Goal: Information Seeking & Learning: Learn about a topic

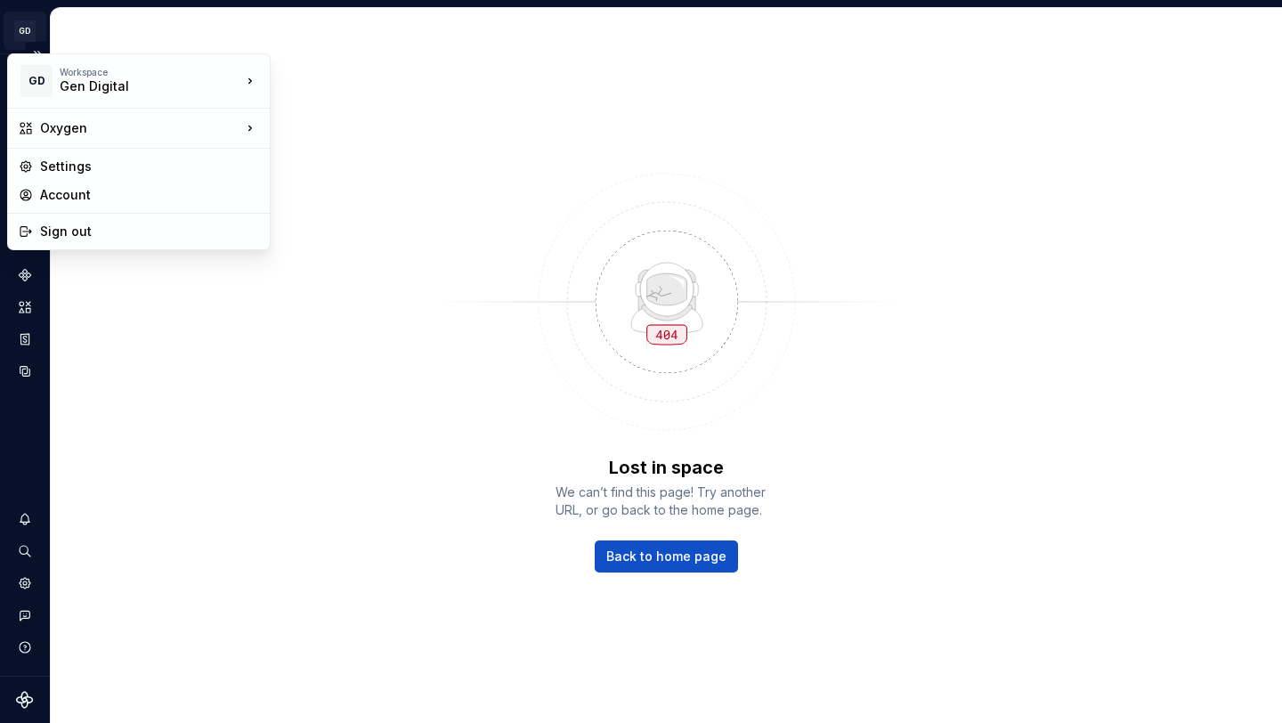
click at [24, 27] on html "GD Oxygen V Design system data Lost in space We can’t find this page! Try anoth…" at bounding box center [641, 361] width 1282 height 723
click at [67, 240] on div "Sign out" at bounding box center [149, 232] width 219 height 18
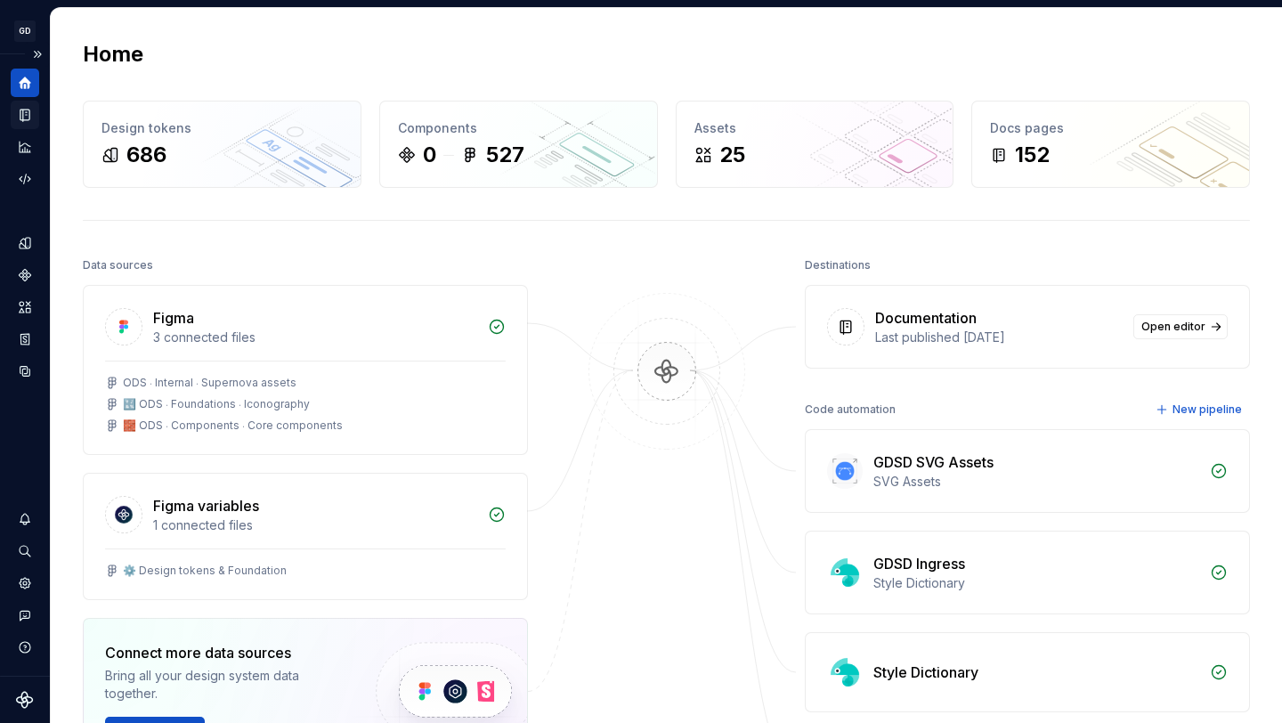
click at [17, 119] on icon "Documentation" at bounding box center [25, 115] width 16 height 16
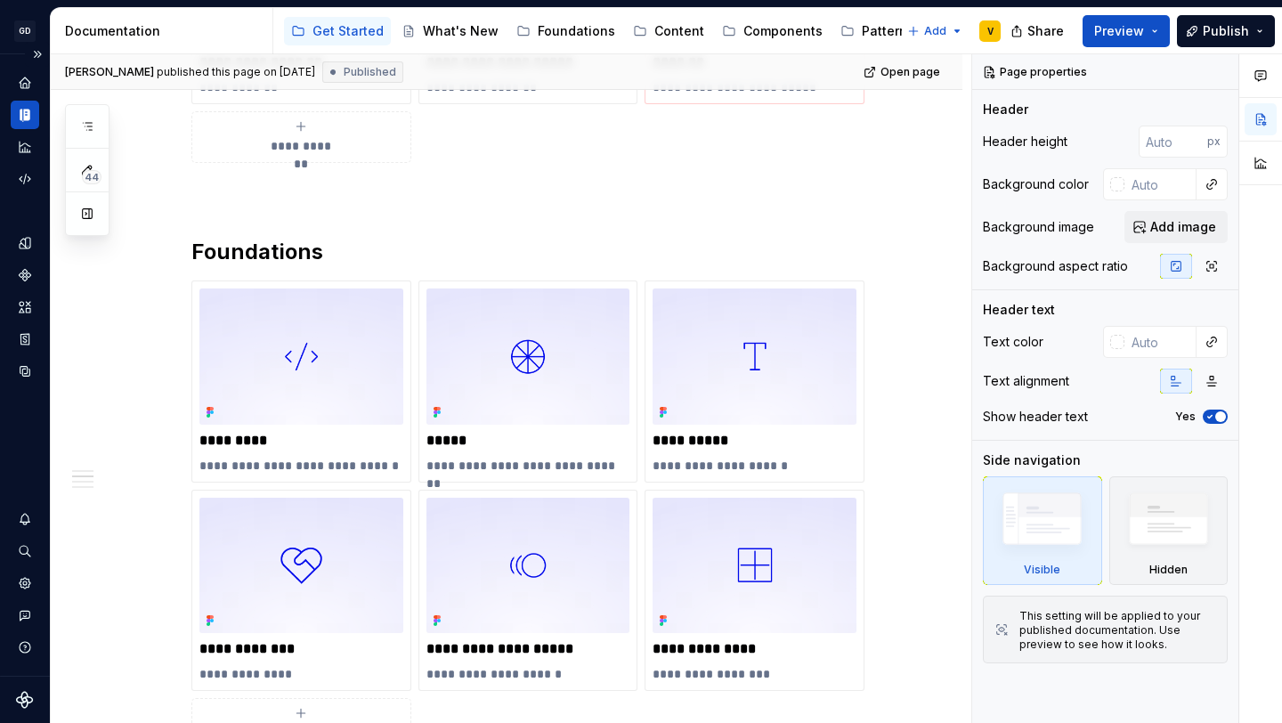
scroll to position [1121, 0]
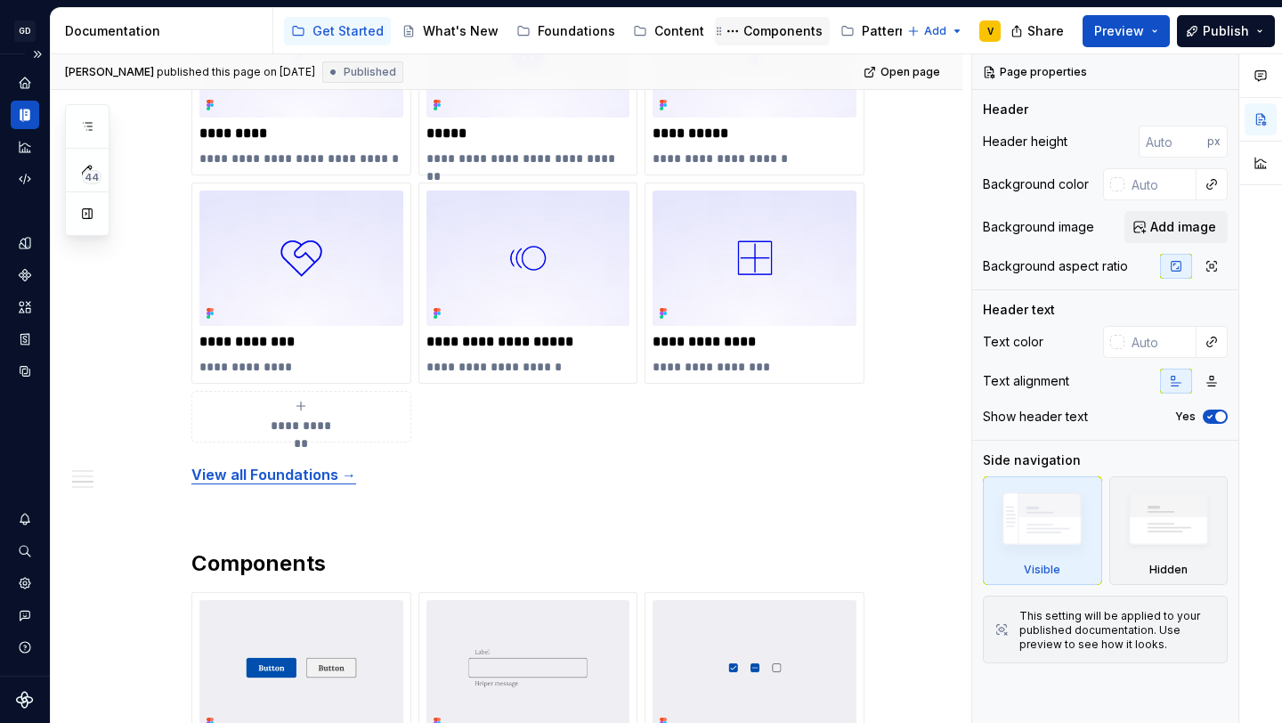
click at [761, 37] on div "Components" at bounding box center [782, 31] width 79 height 18
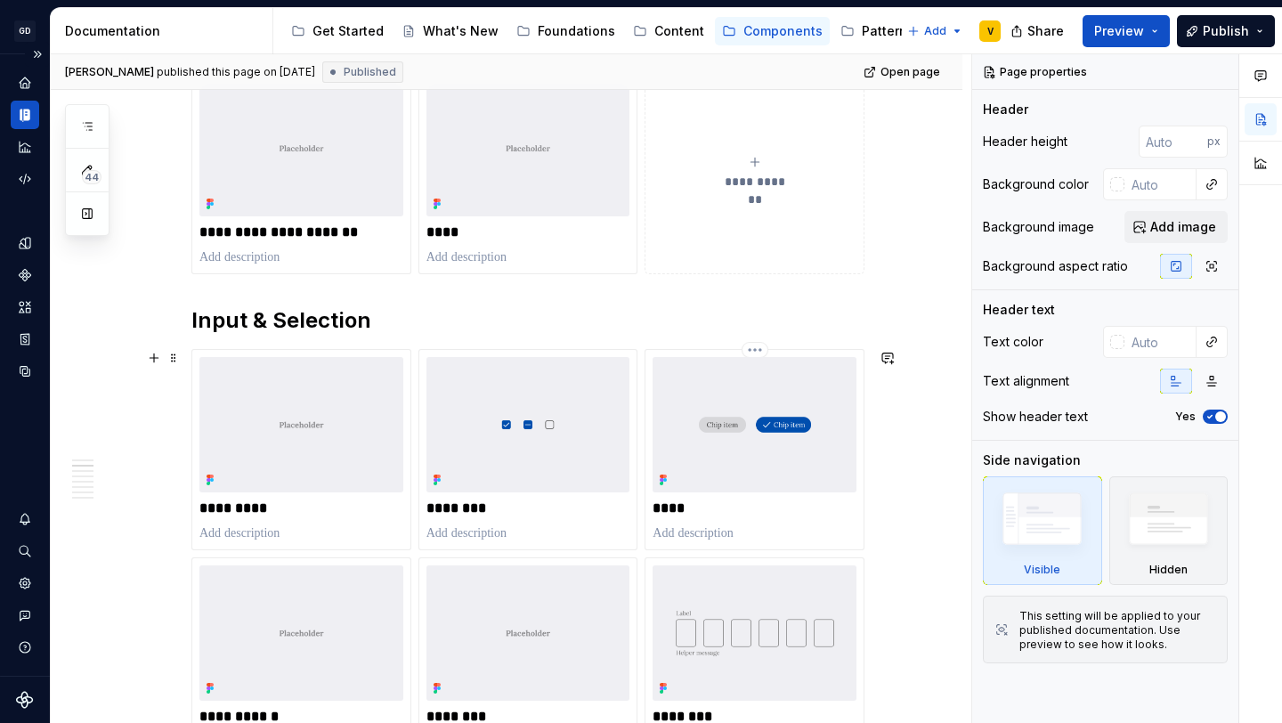
scroll to position [992, 0]
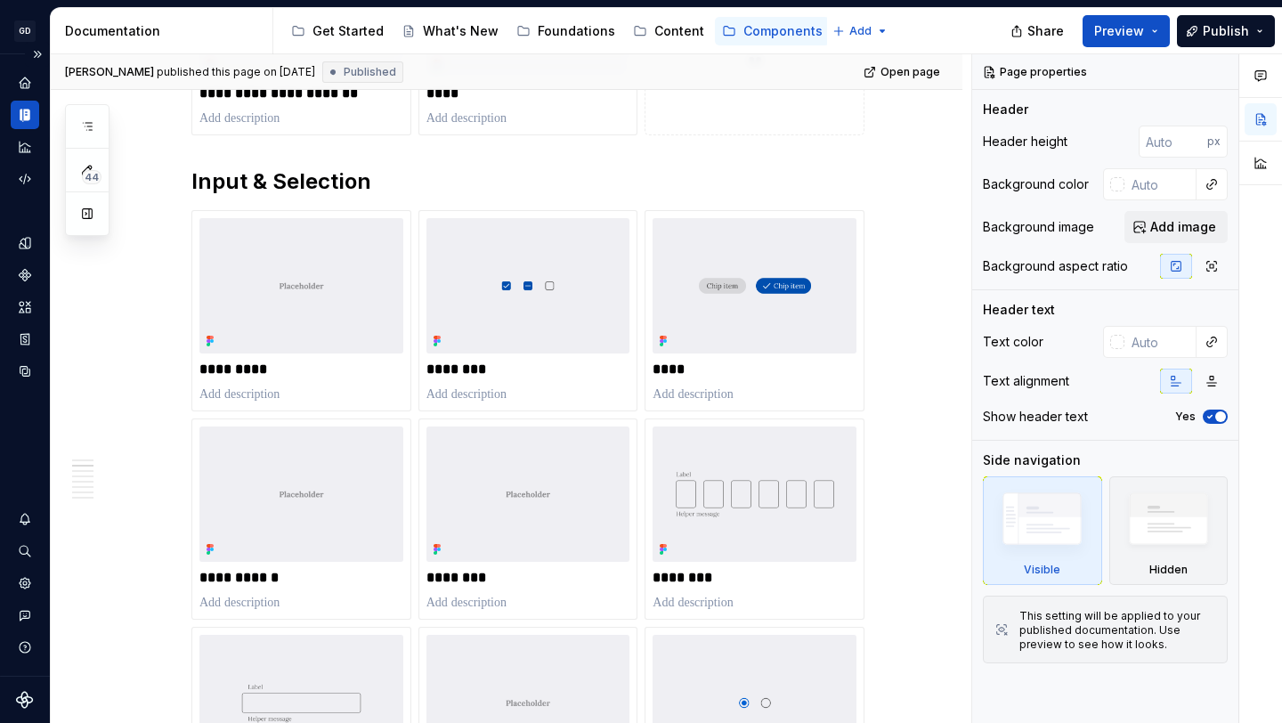
type textarea "*"
